Goal: Find specific page/section: Find specific page/section

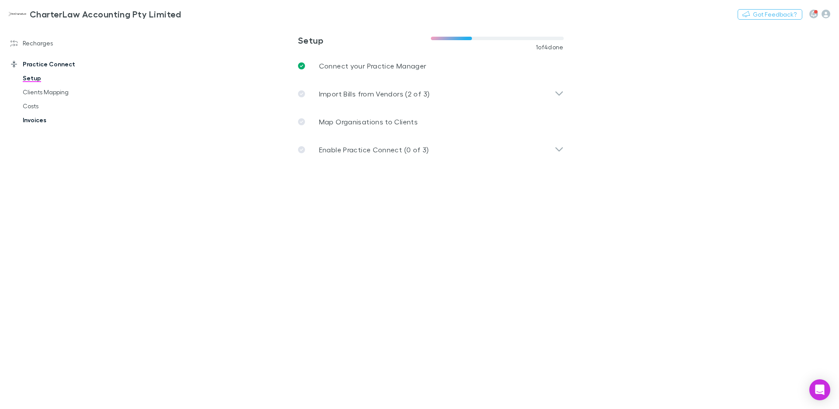
click at [32, 123] on link "Invoices" at bounding box center [66, 120] width 105 height 14
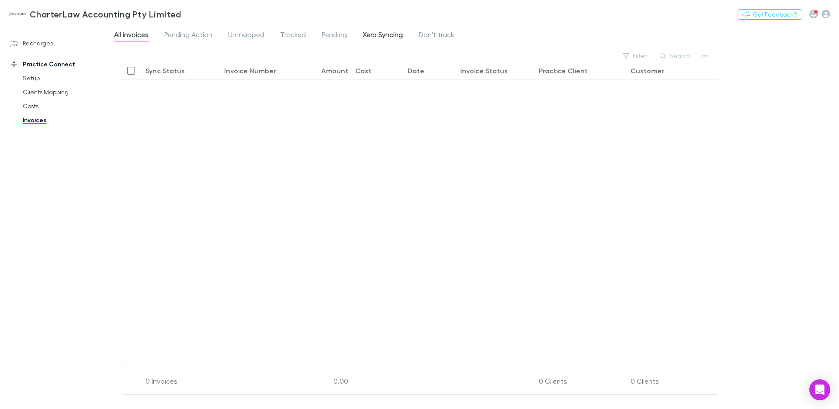
click at [391, 35] on span "Xero Syncing" at bounding box center [383, 35] width 40 height 11
click at [429, 34] on span "Don’t track" at bounding box center [437, 35] width 36 height 11
click at [125, 36] on span "All invoices" at bounding box center [131, 35] width 35 height 11
click at [32, 108] on link "Costs" at bounding box center [66, 106] width 105 height 14
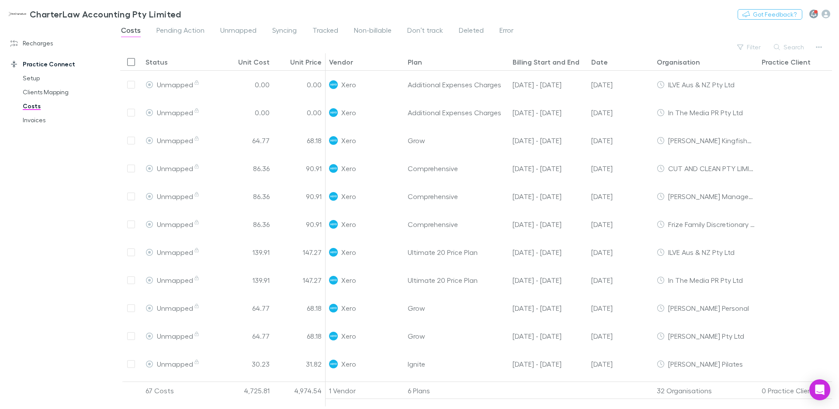
click at [812, 15] on icon "button" at bounding box center [813, 14] width 5 height 6
click at [592, 30] on div at bounding box center [419, 204] width 839 height 409
click at [31, 80] on link "Setup" at bounding box center [66, 78] width 105 height 14
